Goal: Transaction & Acquisition: Purchase product/service

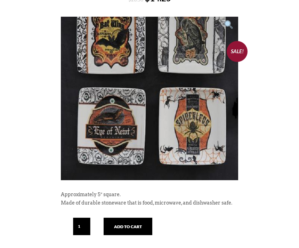
scroll to position [144, 0]
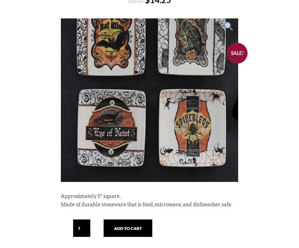
click at [138, 225] on button "Add to cart" at bounding box center [128, 227] width 49 height 17
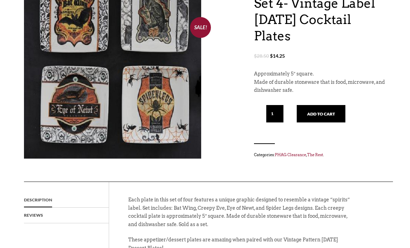
scroll to position [82, 0]
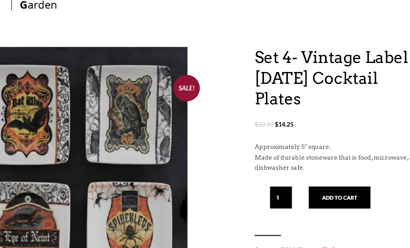
scroll to position [46, 0]
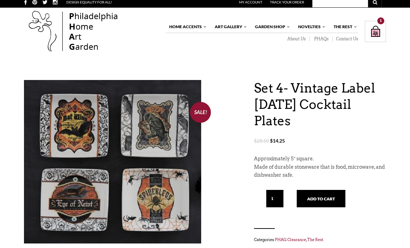
scroll to position [3, 0]
click at [0, 0] on link "Wall Decor" at bounding box center [0, 0] width 0 height 0
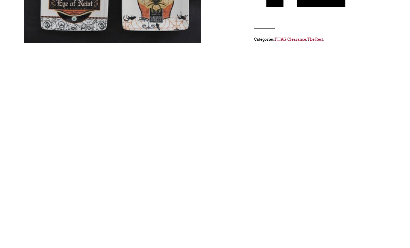
scroll to position [203, 0]
